Goal: Navigation & Orientation: Find specific page/section

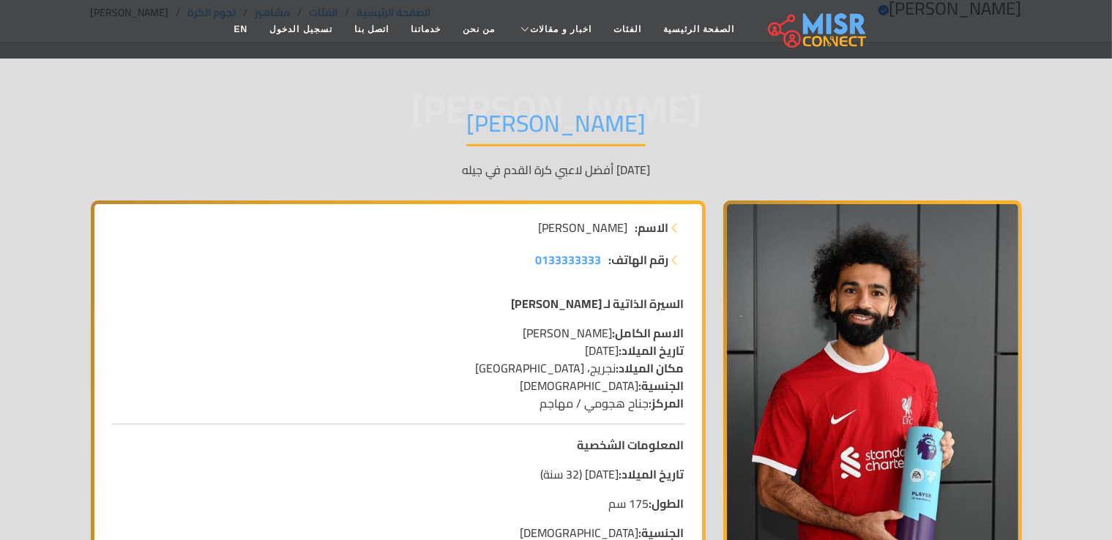
scroll to position [7, 0]
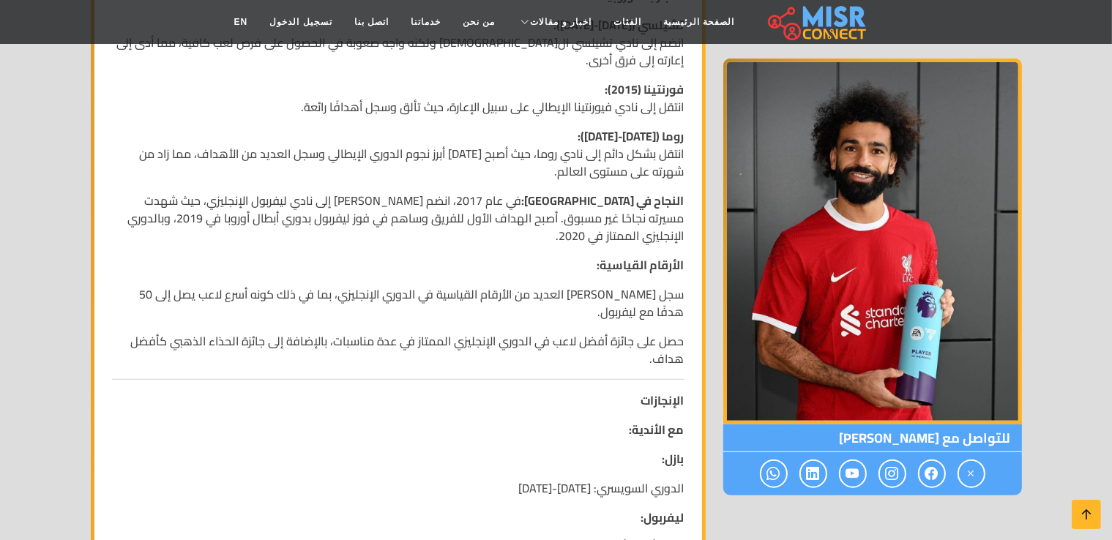
scroll to position [1807, 0]
